Goal: Navigation & Orientation: Find specific page/section

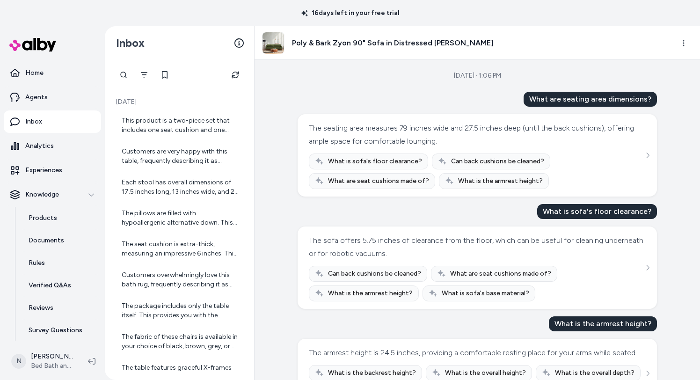
scroll to position [264, 0]
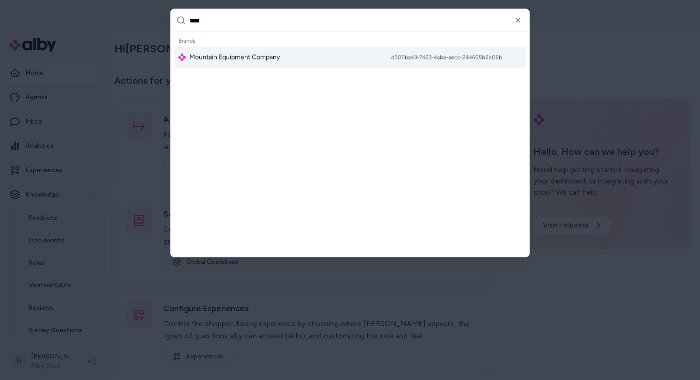
type input "*****"
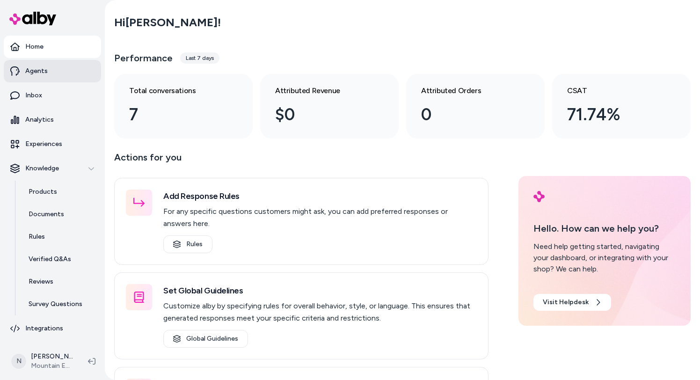
click at [76, 71] on link "Agents" at bounding box center [52, 71] width 97 height 22
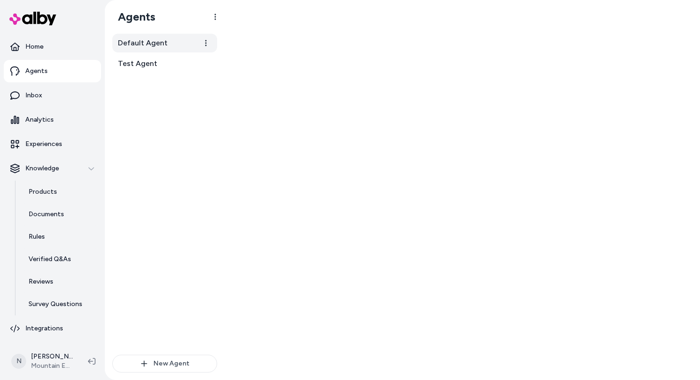
click at [169, 41] on link "Default Agent" at bounding box center [164, 43] width 105 height 19
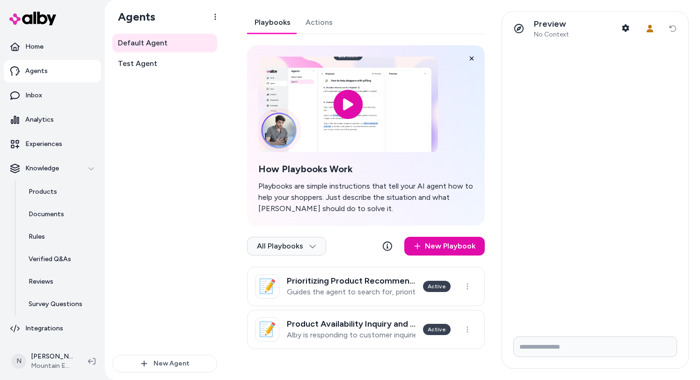
click at [298, 229] on div "All Playbooks New Playbook" at bounding box center [366, 247] width 238 height 37
click at [296, 244] on html "Home Agents Inbox Analytics Experiences Knowledge Products Documents Rules Veri…" at bounding box center [350, 190] width 700 height 380
click at [292, 293] on div "Archived" at bounding box center [285, 287] width 76 height 19
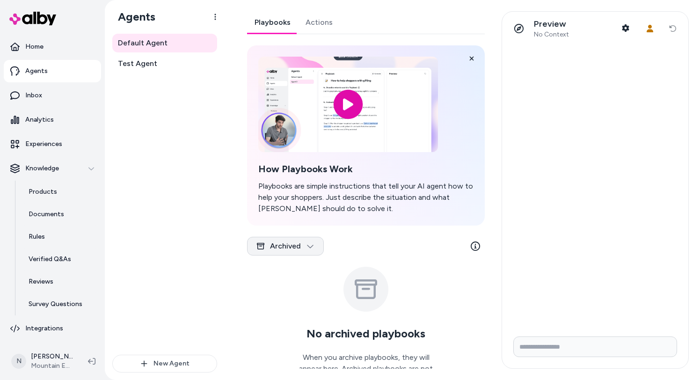
scroll to position [58, 0]
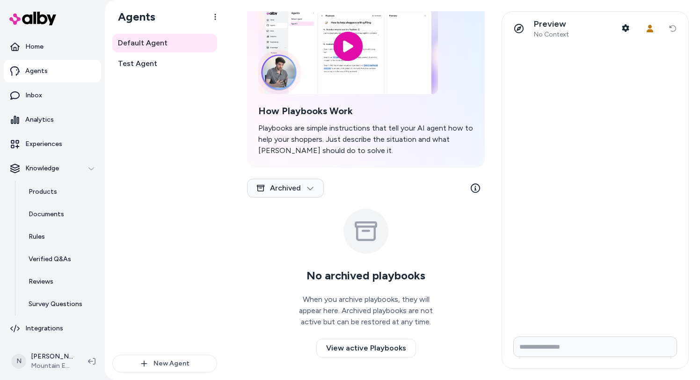
click at [302, 175] on div "Archived" at bounding box center [366, 189] width 238 height 37
click at [302, 190] on html "Home Agents Inbox Analytics Experiences Knowledge Products Documents Rules Veri…" at bounding box center [350, 190] width 700 height 380
click at [299, 209] on div "All Playbooks" at bounding box center [284, 211] width 75 height 19
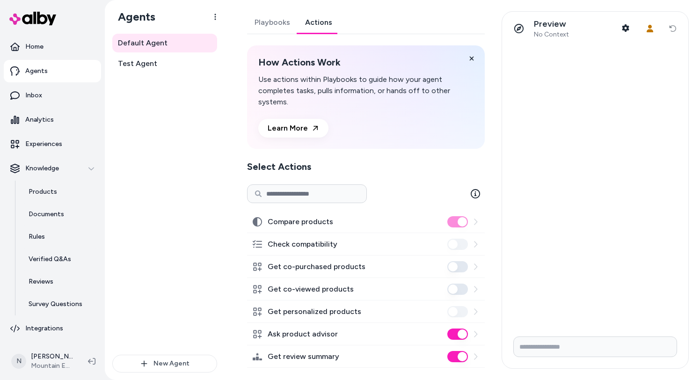
click at [311, 20] on link "Actions" at bounding box center [318, 22] width 42 height 22
